Goal: Task Accomplishment & Management: Manage account settings

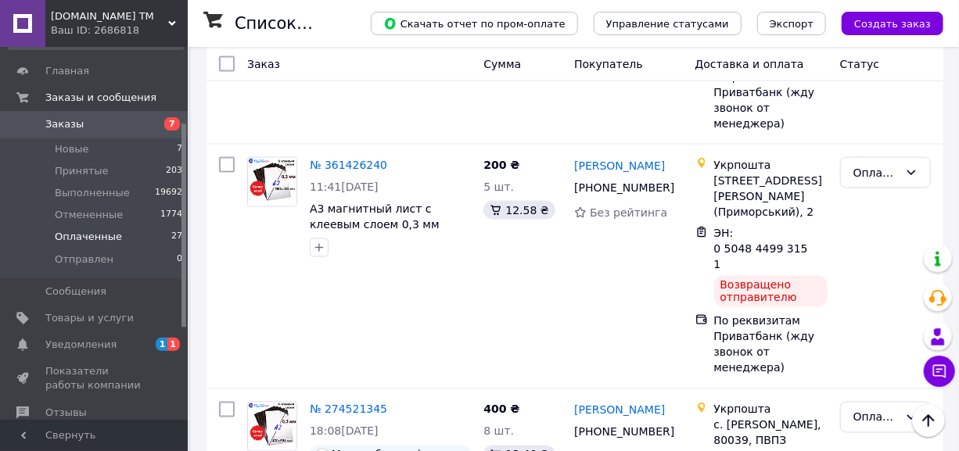
scroll to position [142, 0]
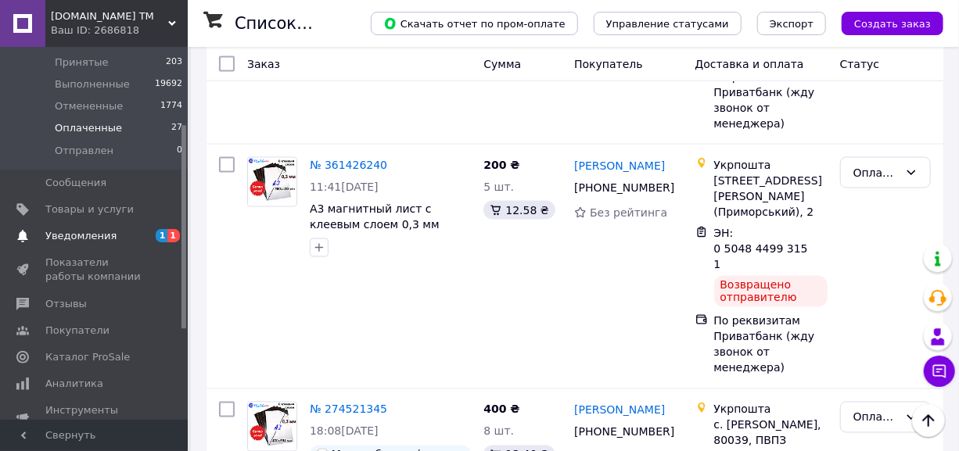
click at [88, 233] on span "Уведомления" at bounding box center [80, 236] width 71 height 14
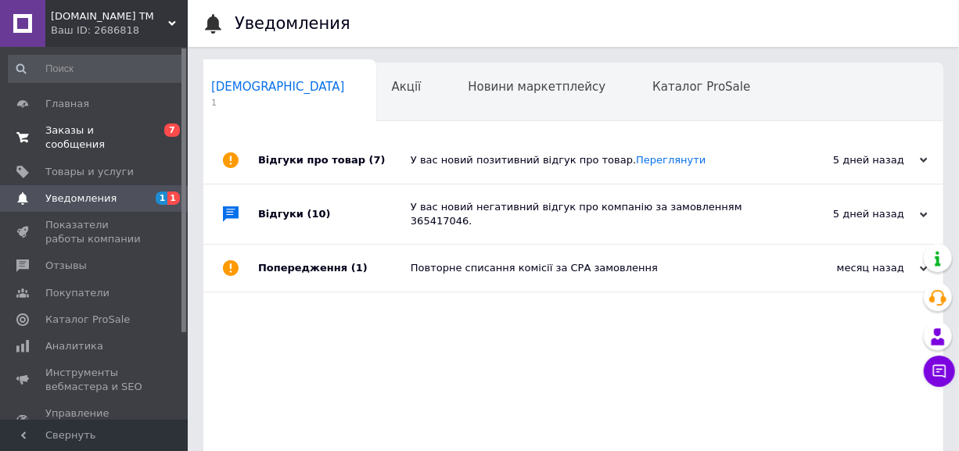
click at [114, 129] on span "Заказы и сообщения" at bounding box center [94, 138] width 99 height 28
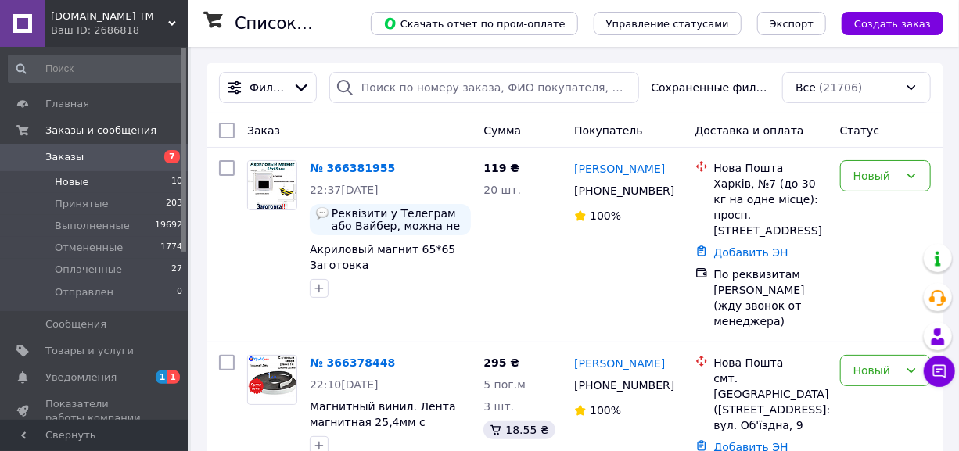
click at [75, 178] on span "Новые" at bounding box center [72, 182] width 34 height 14
